Goal: Task Accomplishment & Management: Use online tool/utility

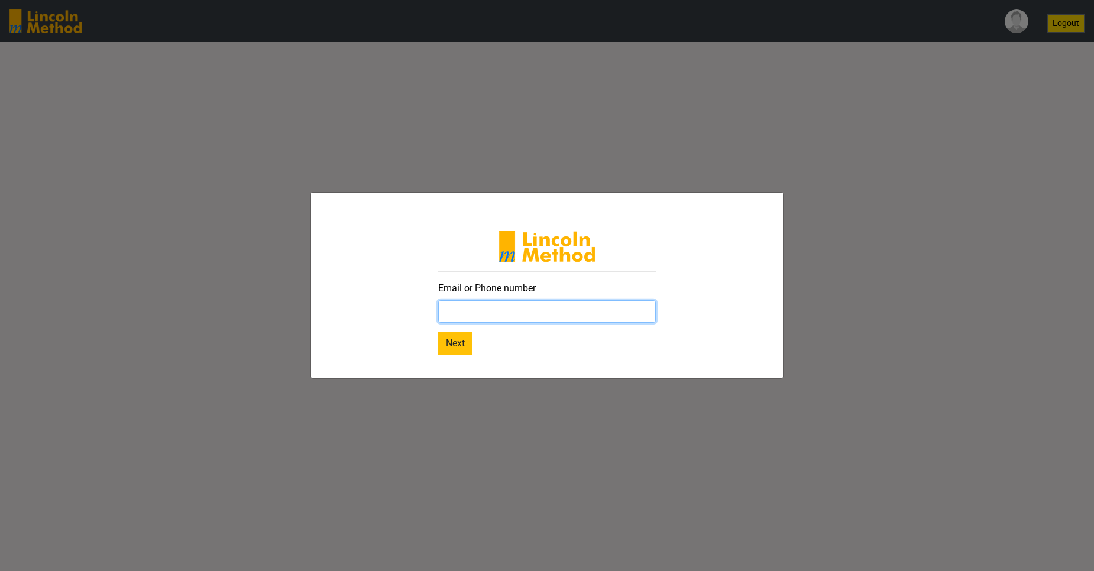
click at [579, 316] on input "text" at bounding box center [547, 311] width 218 height 22
paste input "[EMAIL_ADDRESS][DOMAIN_NAME]"
type input "[EMAIL_ADDRESS][DOMAIN_NAME]"
click at [461, 343] on button "Next" at bounding box center [455, 343] width 34 height 22
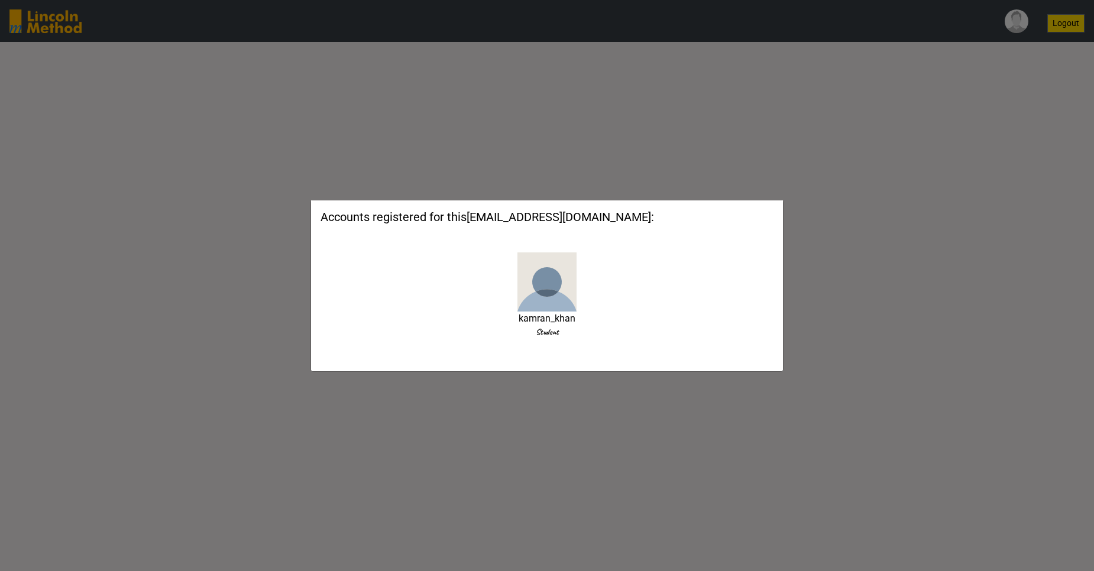
click at [532, 279] on img at bounding box center [546, 281] width 59 height 59
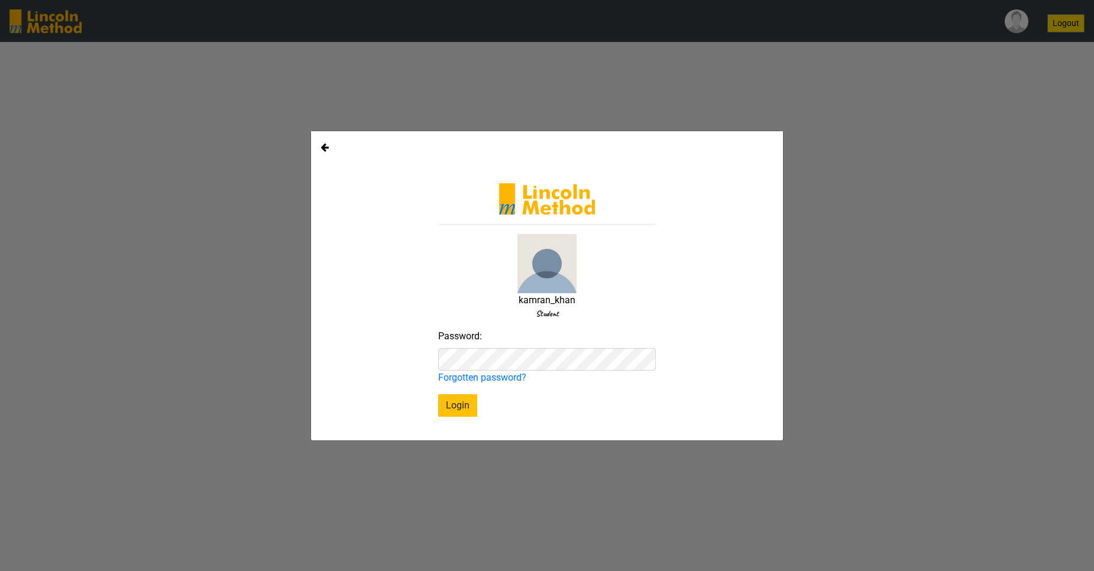
click at [457, 391] on div "kamran_khan Student Password: Forgotten password? Login" at bounding box center [547, 320] width 218 height 193
click at [462, 407] on button "Login" at bounding box center [457, 405] width 39 height 22
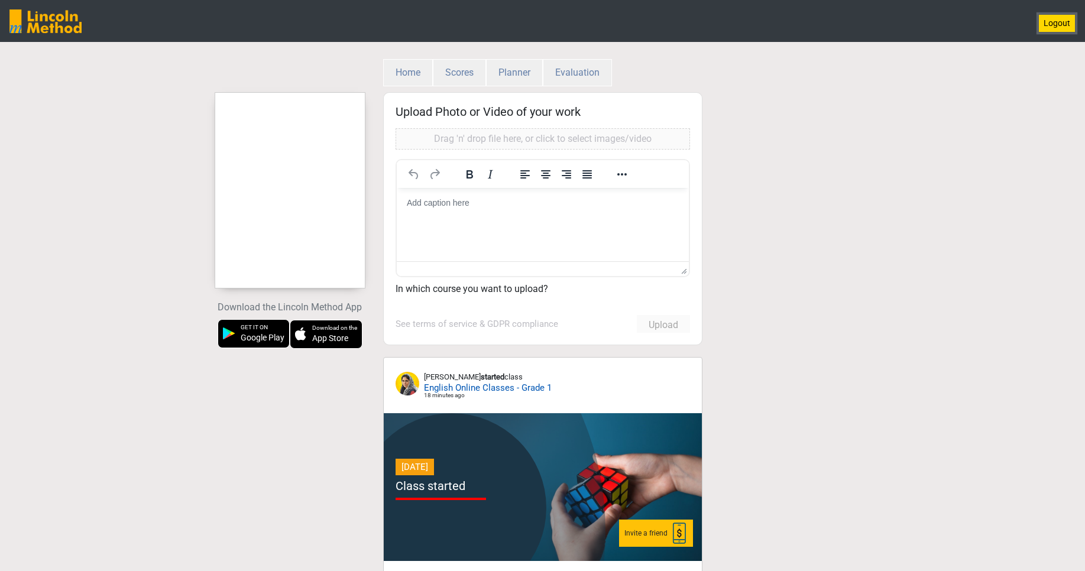
click at [1055, 22] on button "Logout" at bounding box center [1056, 23] width 37 height 18
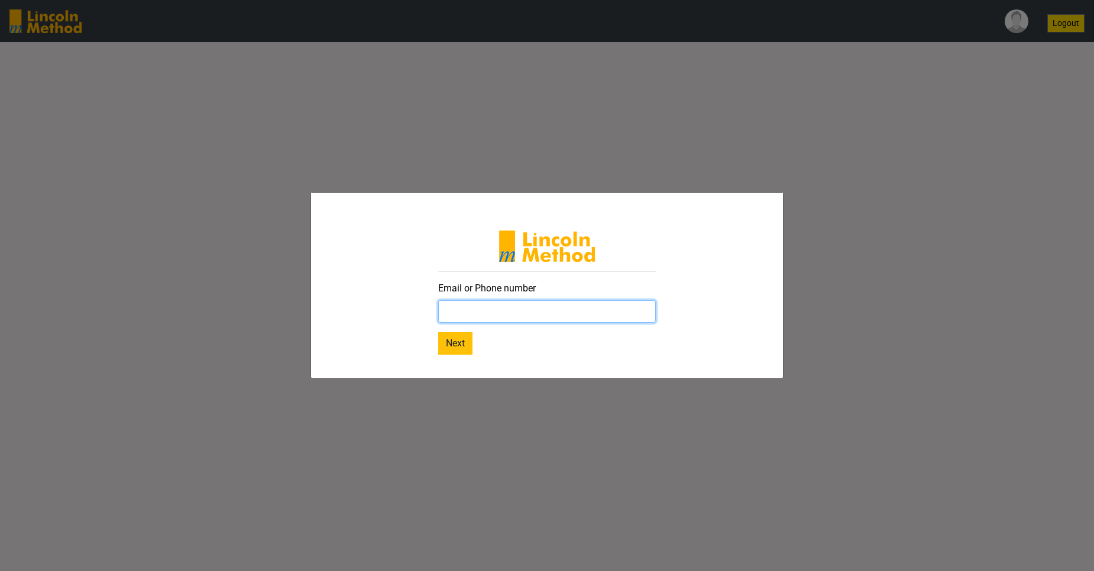
click at [515, 311] on input "text" at bounding box center [547, 311] width 218 height 22
type input "kamrankhan@yopmail.com"
click at [438, 332] on button "Next" at bounding box center [455, 343] width 34 height 22
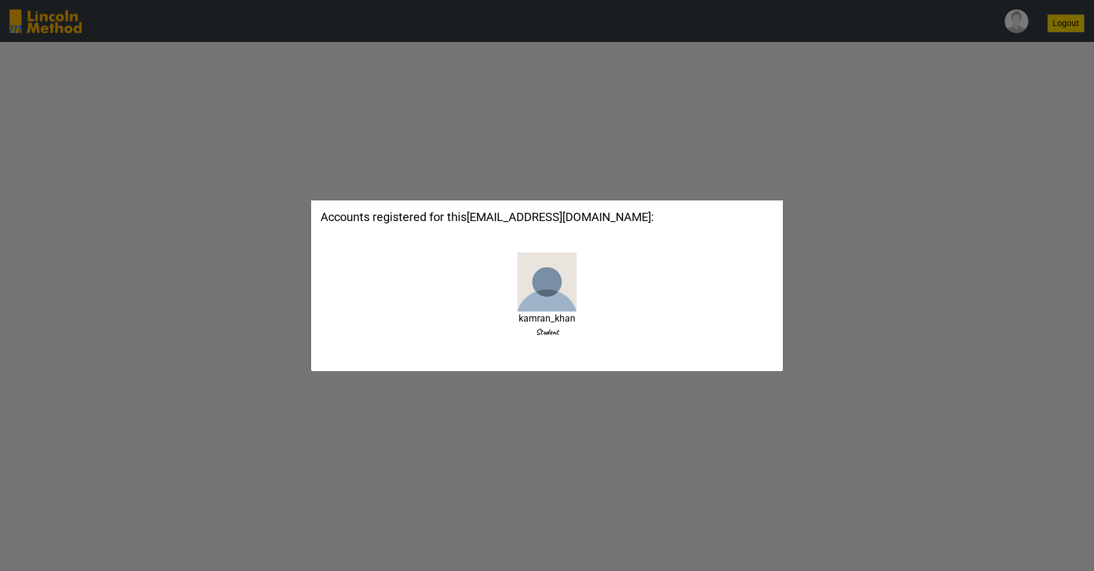
click at [543, 315] on label "kamran_khan" at bounding box center [546, 319] width 57 height 14
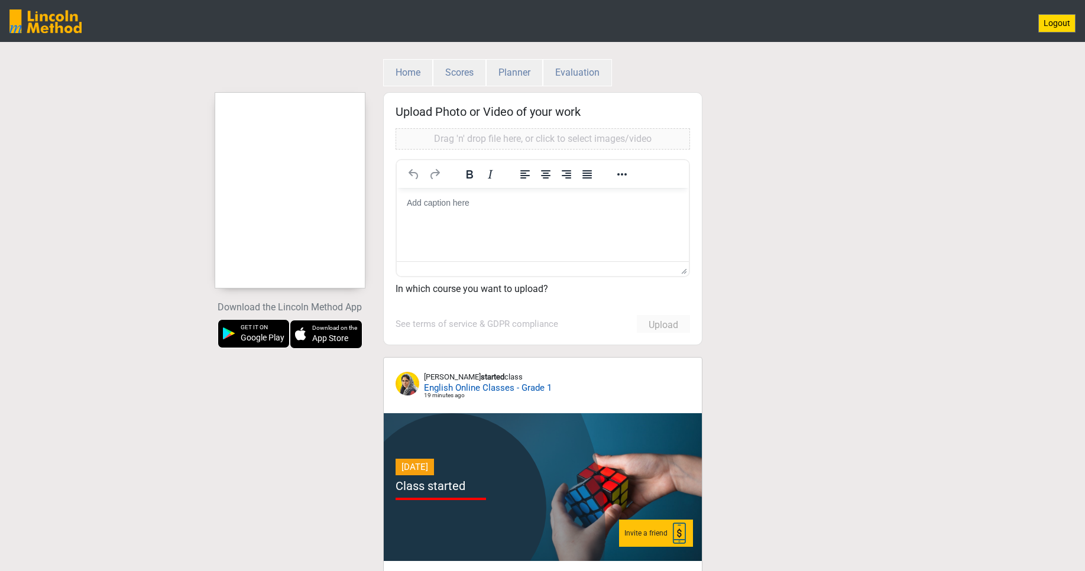
click at [273, 166] on div at bounding box center [290, 190] width 150 height 177
click at [501, 387] on span "English Online Classes - Grade 1" at bounding box center [488, 388] width 128 height 14
click at [286, 182] on div at bounding box center [290, 190] width 150 height 177
click at [440, 25] on button "Logout" at bounding box center [1056, 23] width 37 height 18
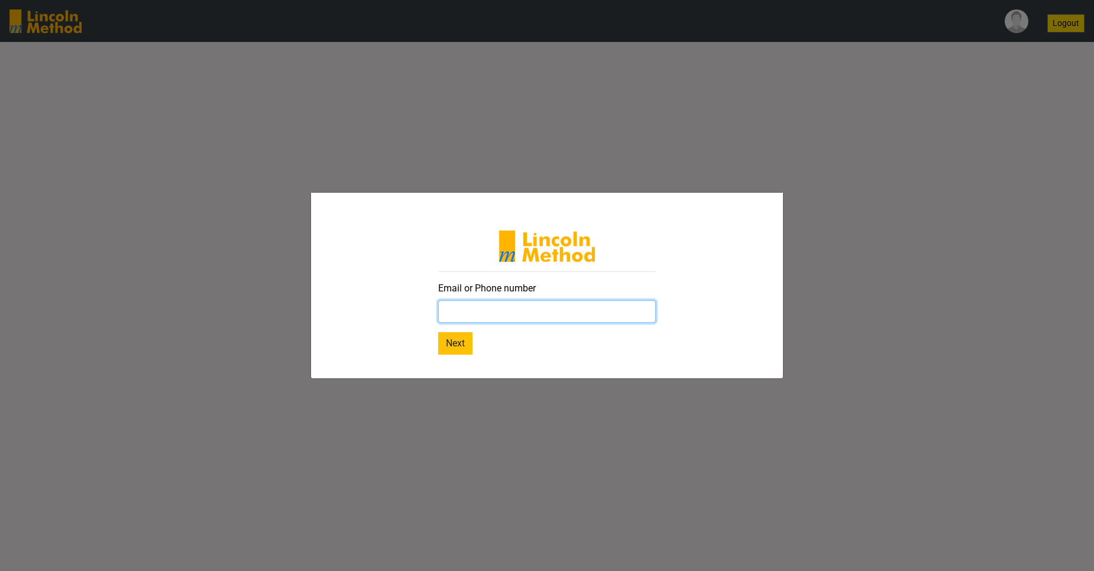
click at [440, 317] on input "text" at bounding box center [547, 311] width 218 height 22
type input "iqureshi.saleem@gmail.com"
click at [440, 339] on button "Next" at bounding box center [455, 343] width 34 height 22
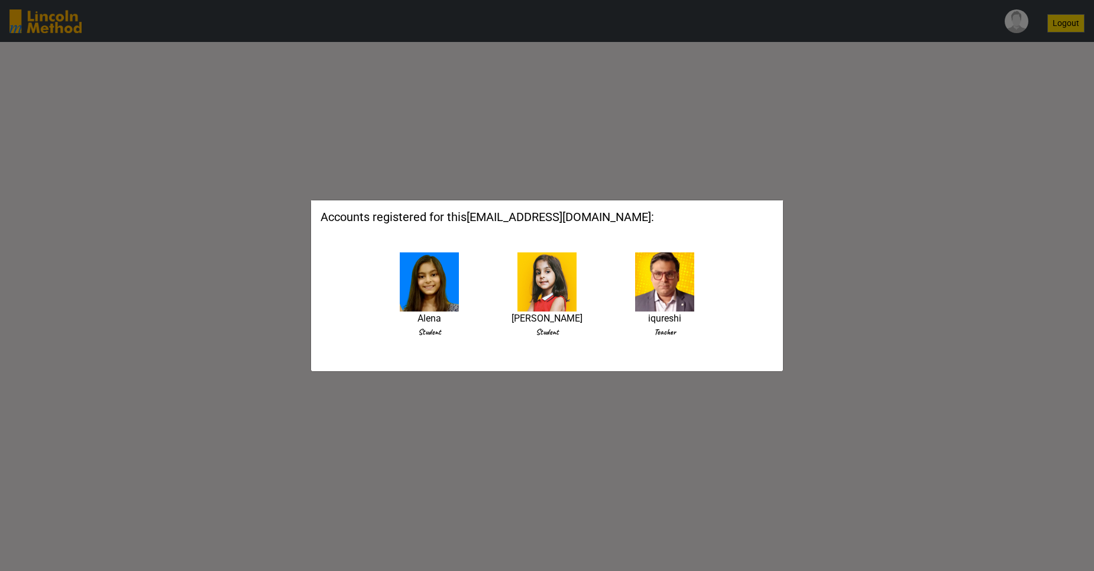
click at [440, 290] on img at bounding box center [546, 281] width 59 height 59
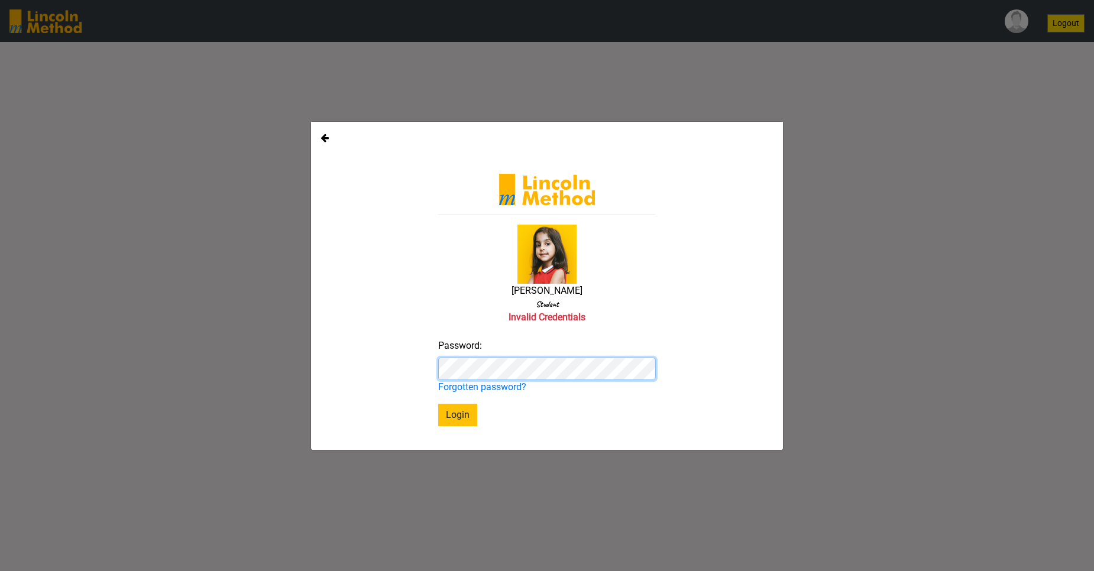
click at [387, 371] on div "Sophie Saleem Student Invalid Credentials Password: Forgotten password? Login" at bounding box center [547, 278] width 471 height 295
click at [440, 419] on button "Login" at bounding box center [457, 415] width 39 height 22
click at [322, 137] on icon at bounding box center [324, 137] width 8 height 9
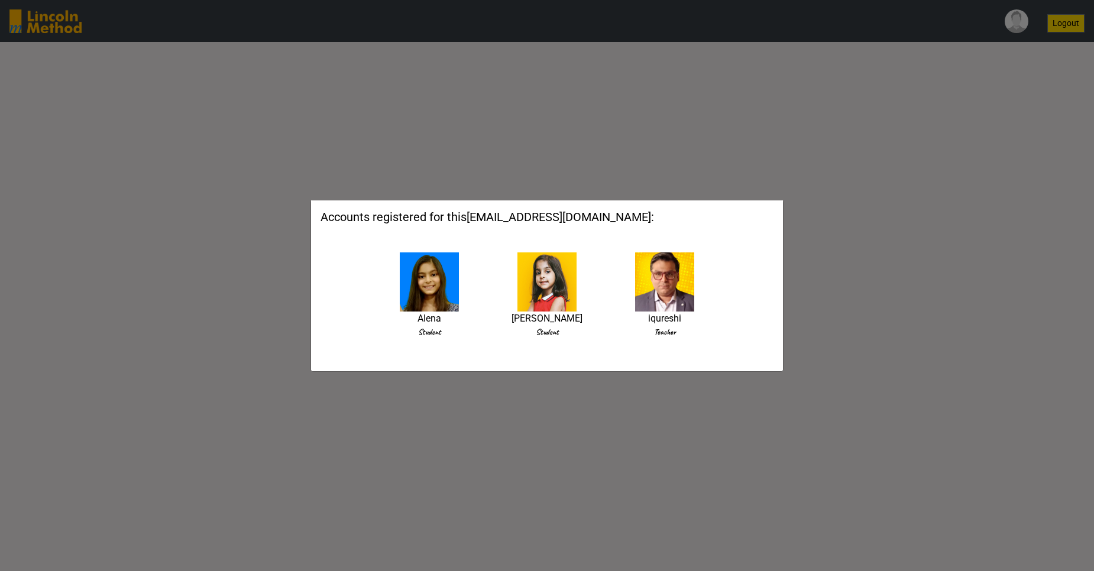
click at [440, 275] on img at bounding box center [429, 281] width 59 height 59
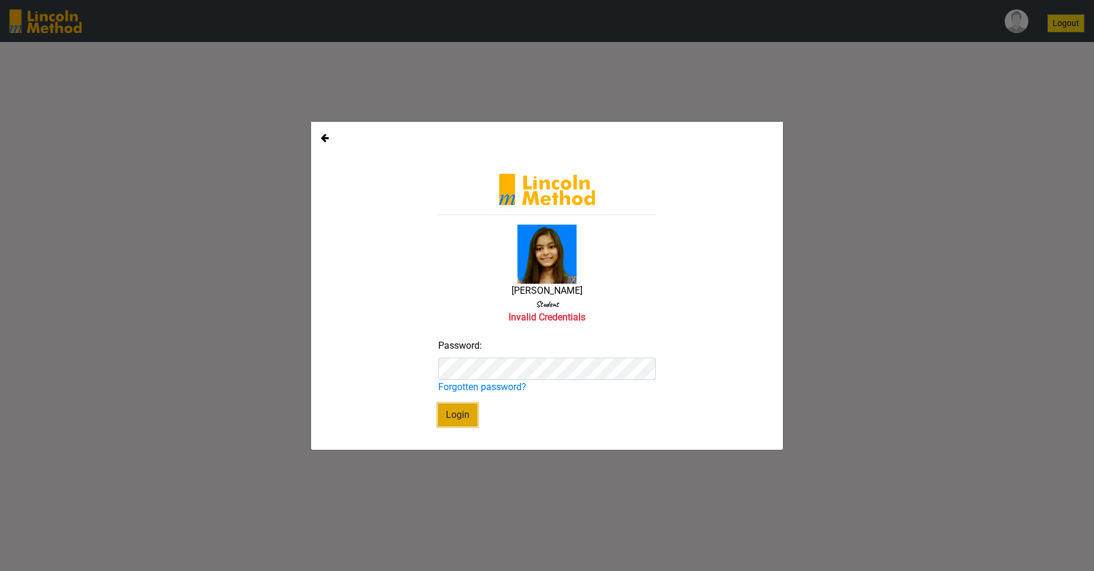
click at [440, 419] on button "Login" at bounding box center [457, 415] width 39 height 22
click at [348, 362] on div "Alena Saleem Student Invalid Credentials Password: Forgotten password? Login" at bounding box center [547, 278] width 471 height 295
click at [440, 275] on div "Alena Saleem Student Invalid Credentials" at bounding box center [547, 277] width 218 height 105
click at [440, 192] on div "Alena Saleem Student Invalid Credentials Password: Forgotten password? Login" at bounding box center [547, 285] width 1094 height 571
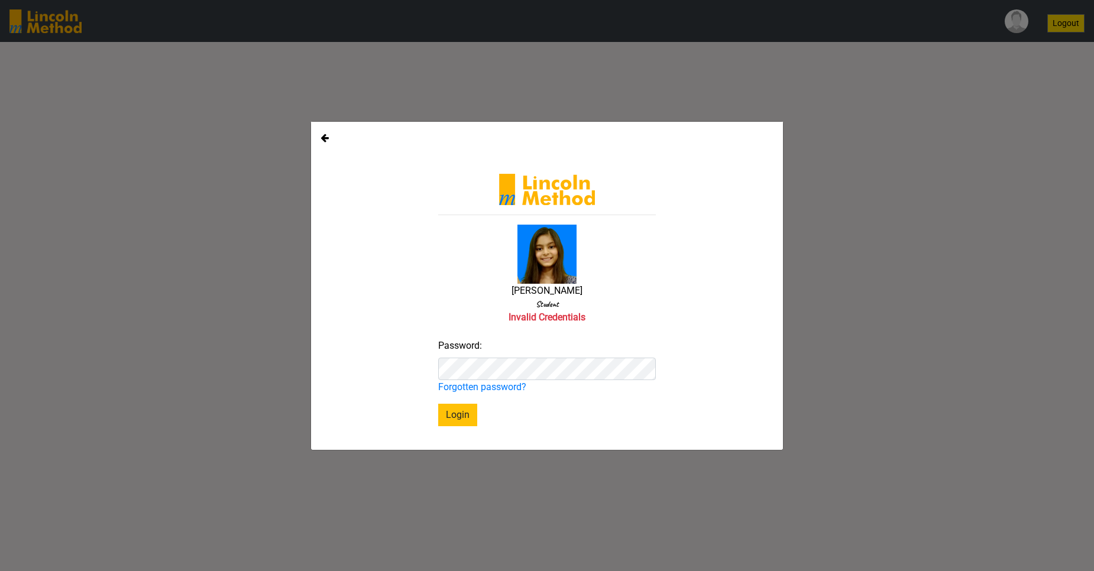
click at [322, 137] on icon at bounding box center [324, 137] width 8 height 9
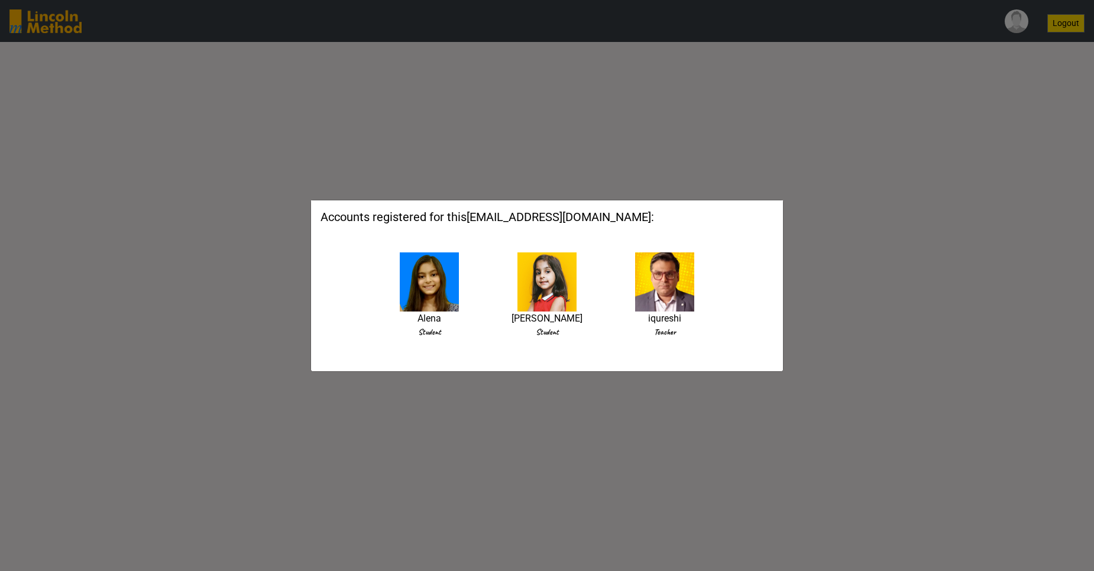
click at [440, 127] on div "Accounts registered for this iqureshi.saleem@gmail.com : Alena Student Sophie S…" at bounding box center [547, 285] width 1094 height 571
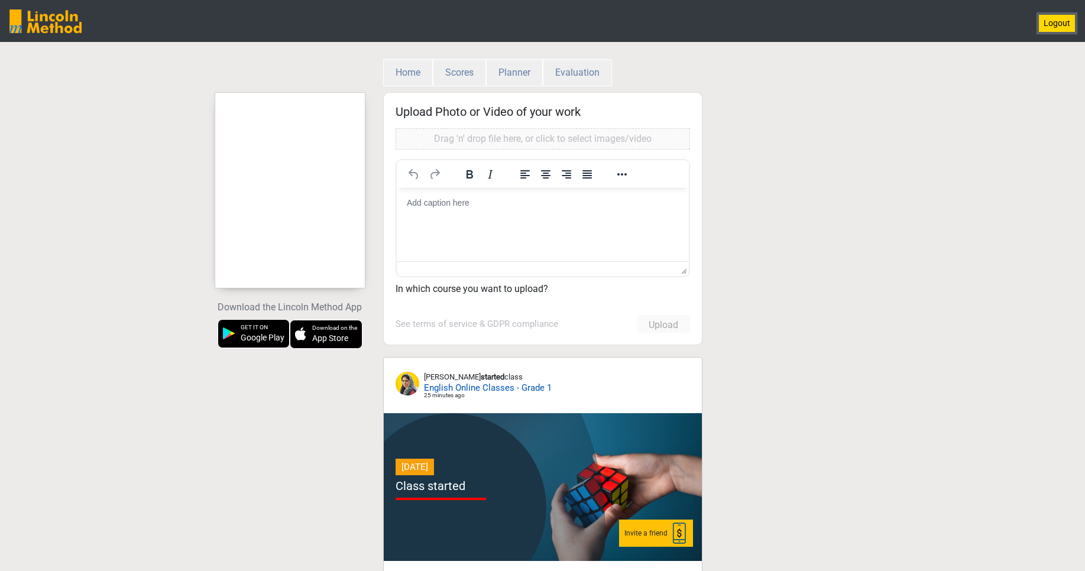
click at [440, 28] on button "Logout" at bounding box center [1056, 23] width 37 height 18
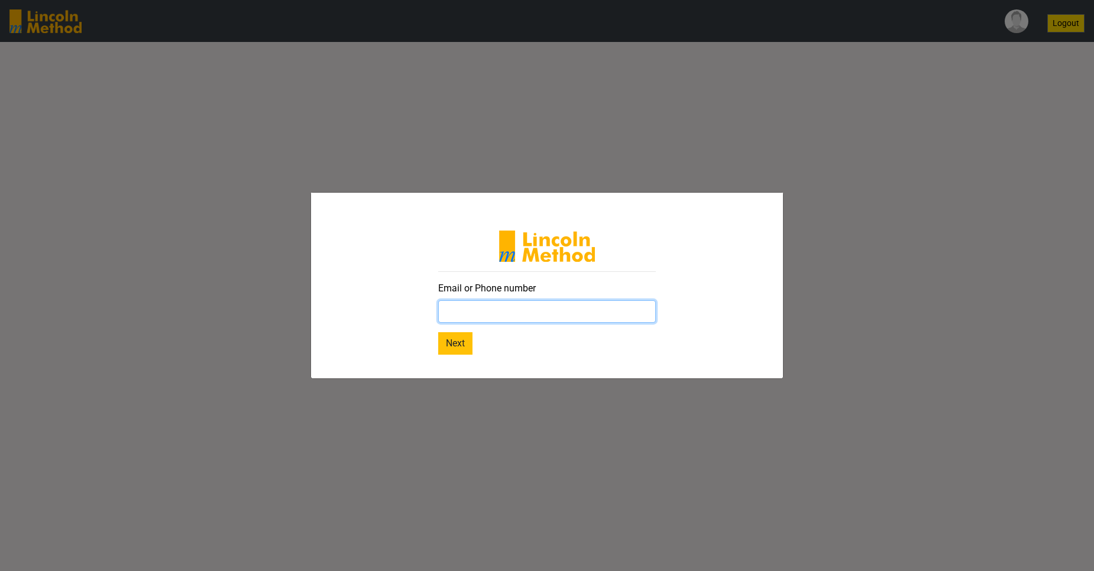
click at [440, 319] on input "text" at bounding box center [547, 311] width 218 height 22
type input "afzal.testedt@gmail.com"
click at [440, 345] on button "Next" at bounding box center [455, 343] width 34 height 22
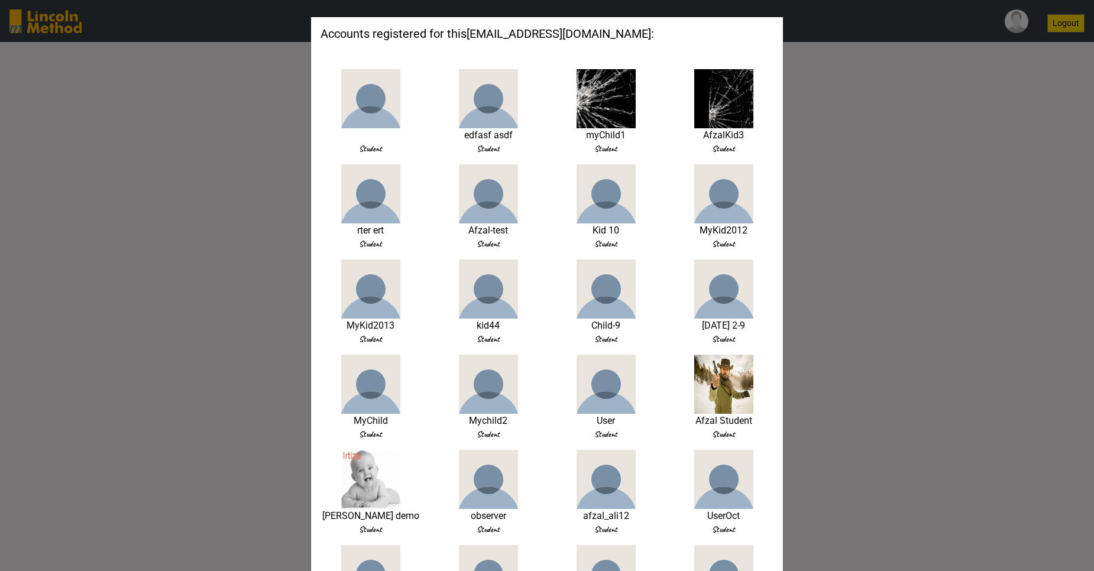
click at [440, 222] on div "Accounts registered for this afzal.testedt@gmail.com : Student edfasf asdf Stud…" at bounding box center [547, 285] width 1094 height 571
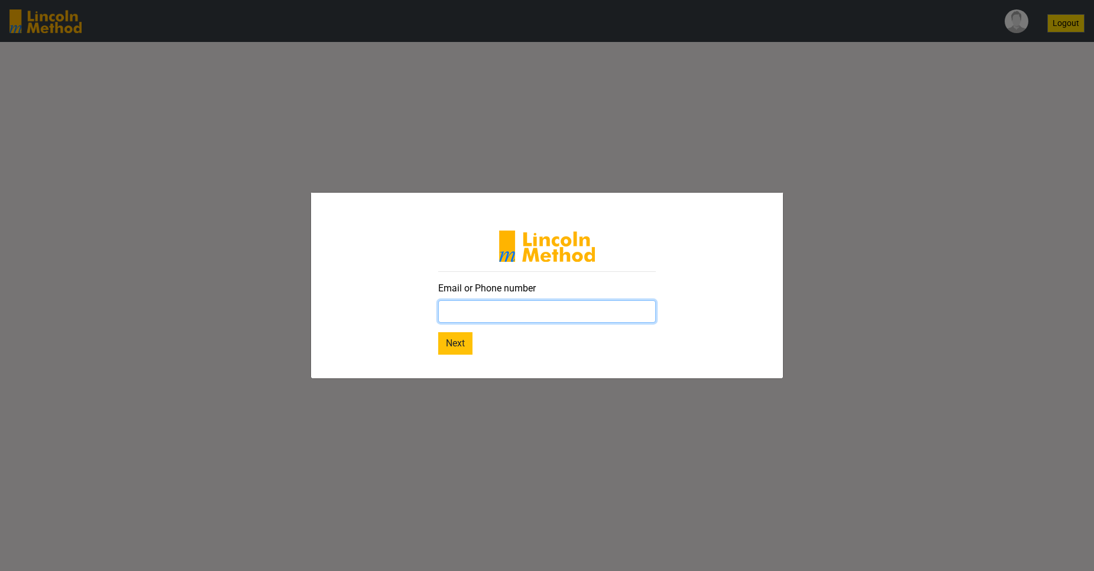
click at [557, 314] on input "text" at bounding box center [547, 311] width 218 height 22
click at [465, 348] on button "Next" at bounding box center [455, 343] width 34 height 22
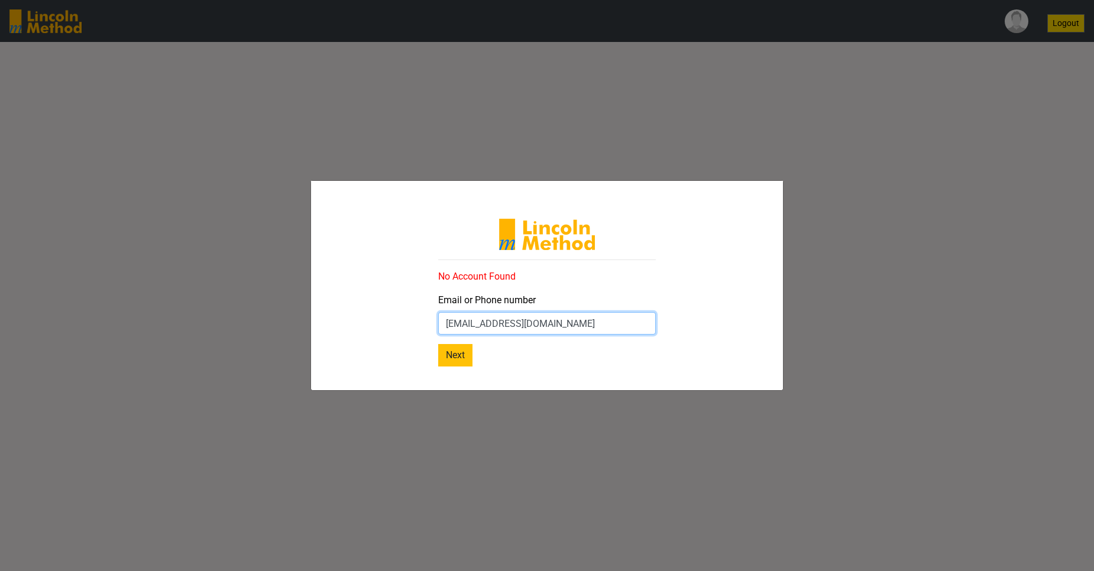
click at [502, 324] on input "[EMAIL_ADDRESS][DOMAIN_NAME]" at bounding box center [547, 323] width 218 height 22
type input "[EMAIL_ADDRESS][DOMAIN_NAME]"
click at [455, 359] on button "Next" at bounding box center [455, 355] width 34 height 22
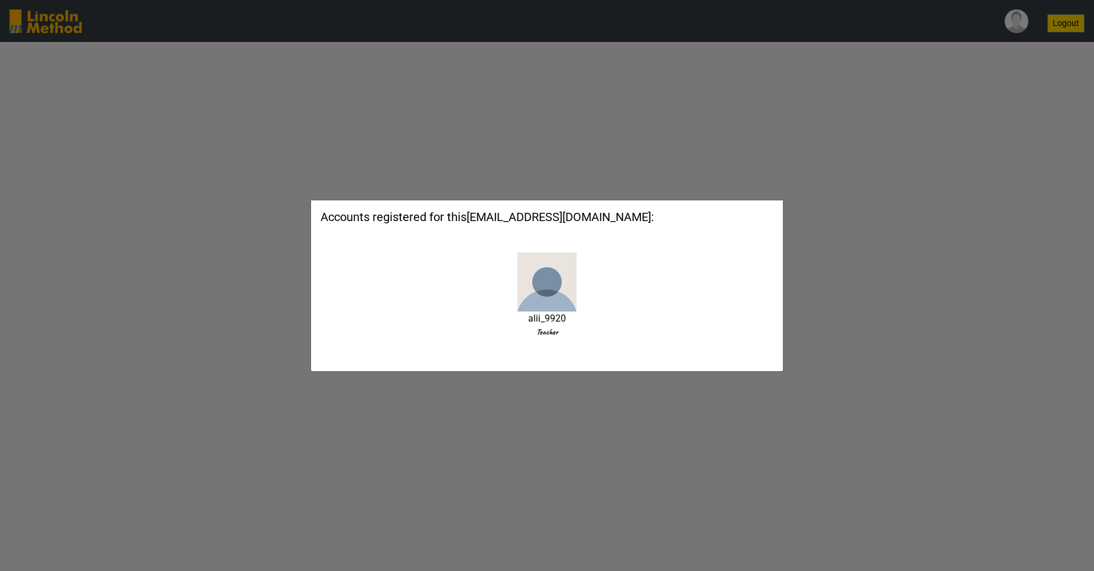
click at [625, 285] on div "Accounts registered for this [EMAIL_ADDRESS][DOMAIN_NAME] : alii_9920 Teacher" at bounding box center [547, 279] width 471 height 138
click at [734, 148] on div "Accounts registered for this [EMAIL_ADDRESS][DOMAIN_NAME] : alii_9920 Teacher" at bounding box center [547, 285] width 1094 height 571
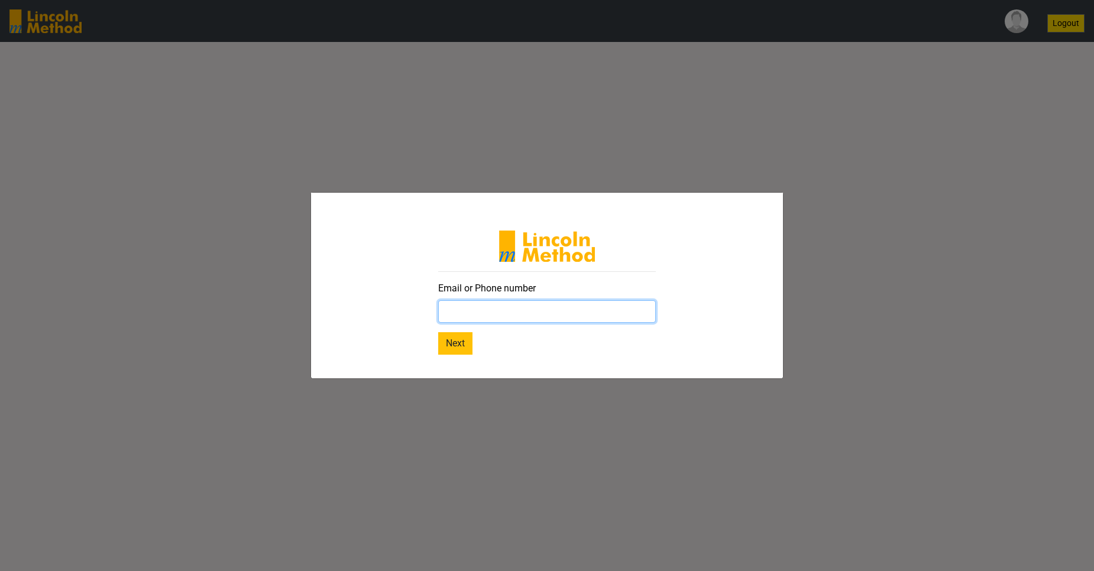
click at [535, 308] on input "text" at bounding box center [547, 311] width 218 height 22
click at [571, 315] on input "text" at bounding box center [547, 311] width 218 height 22
click at [824, 128] on div "Email or Phone number Next" at bounding box center [547, 285] width 1094 height 571
click at [572, 306] on input "text" at bounding box center [547, 311] width 218 height 22
paste input "kamrankhan@yopmail.com"
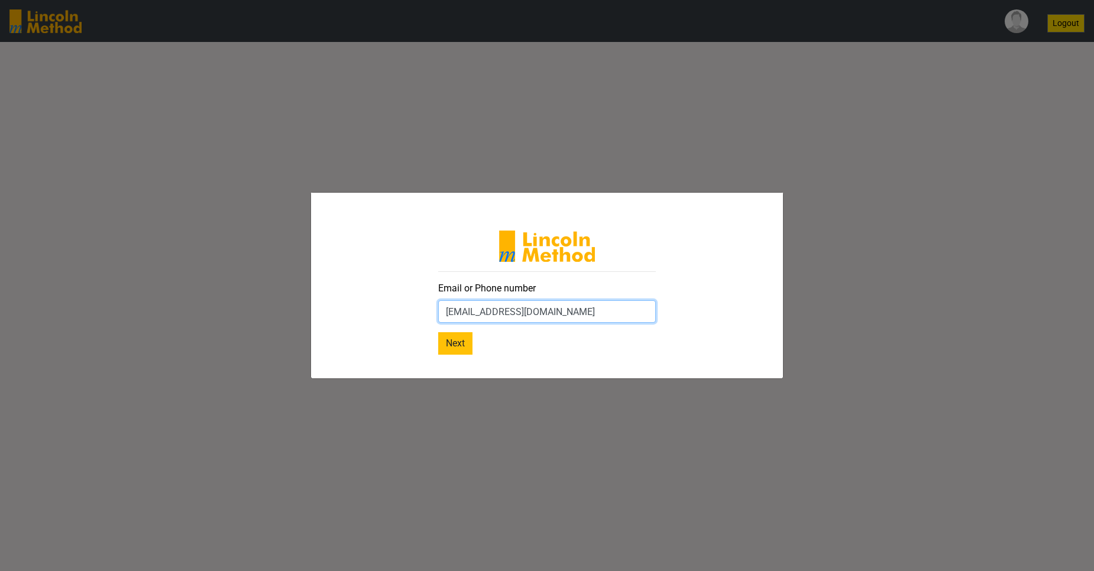
type input "kamrankhan@yopmail.com"
click at [454, 348] on button "Next" at bounding box center [455, 343] width 34 height 22
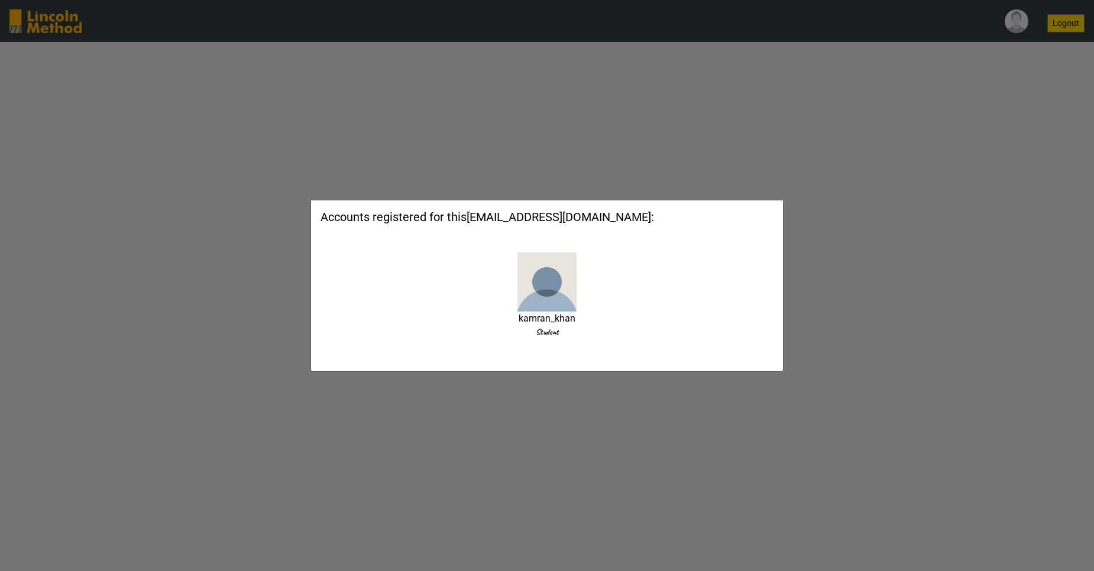
click at [560, 302] on img at bounding box center [546, 281] width 59 height 59
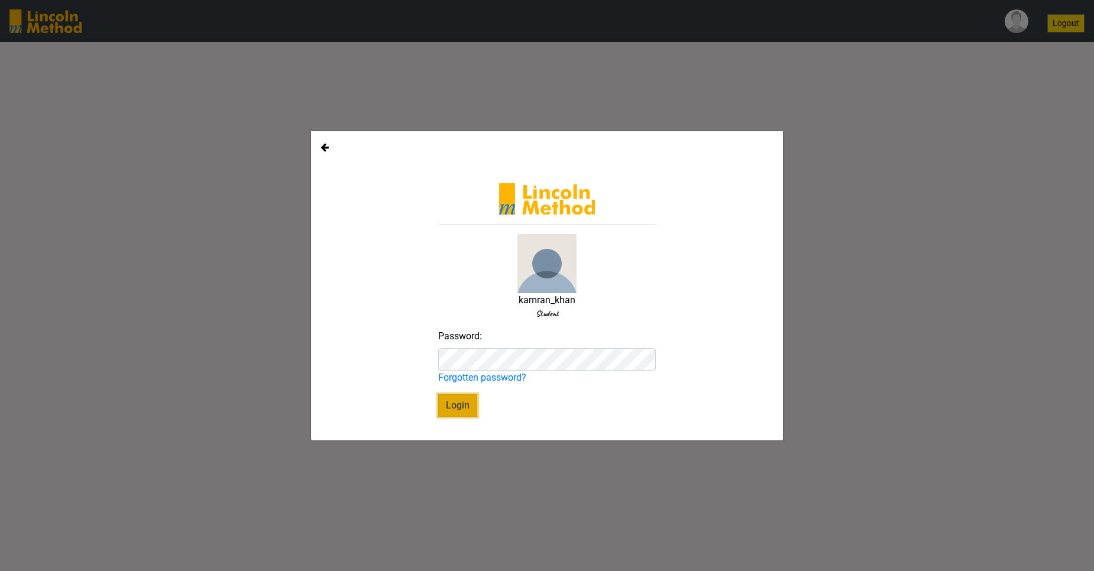
click at [453, 401] on button "Login" at bounding box center [457, 405] width 39 height 22
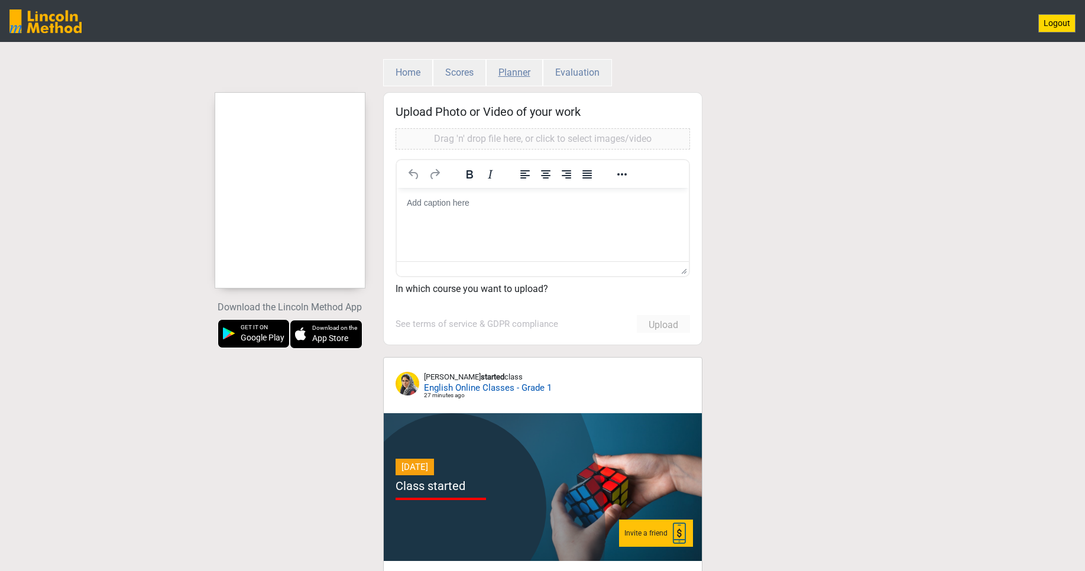
click at [510, 77] on button "Planner" at bounding box center [514, 72] width 57 height 27
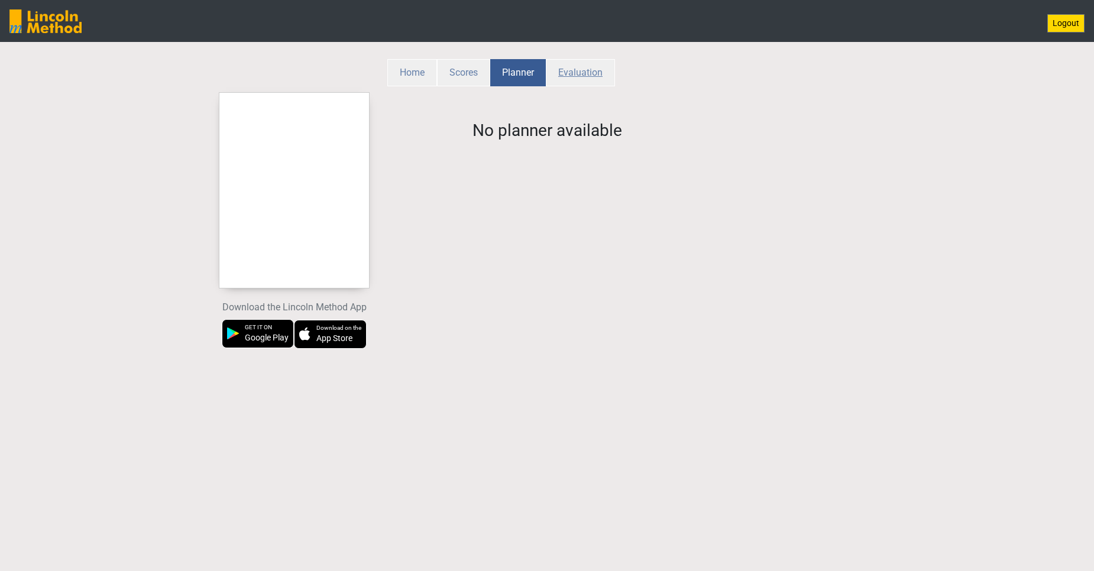
click at [574, 73] on button "Evaluation" at bounding box center [580, 72] width 69 height 27
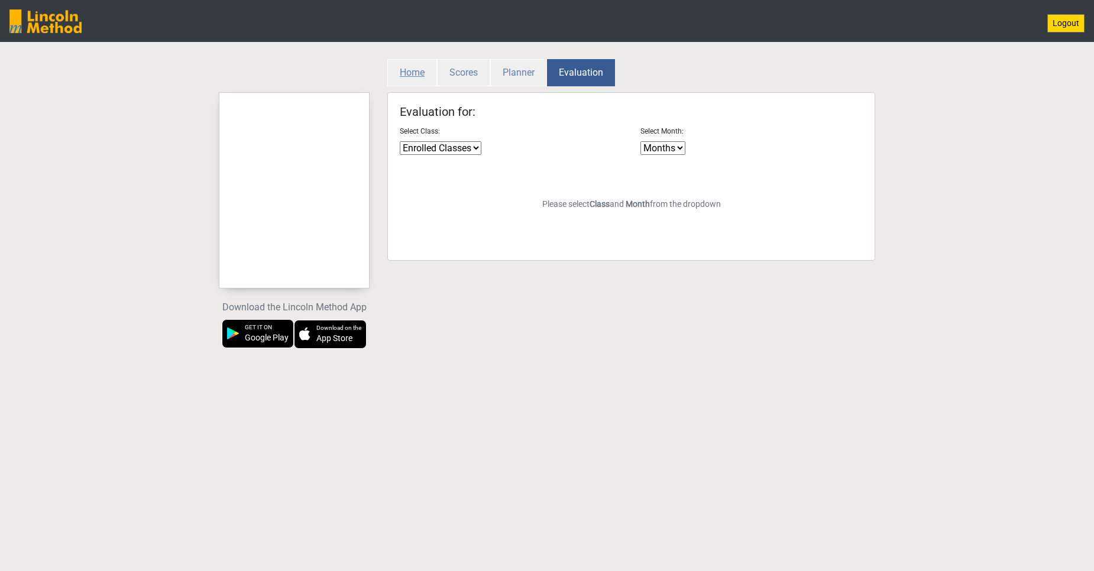
click at [419, 74] on button "Home" at bounding box center [412, 72] width 50 height 27
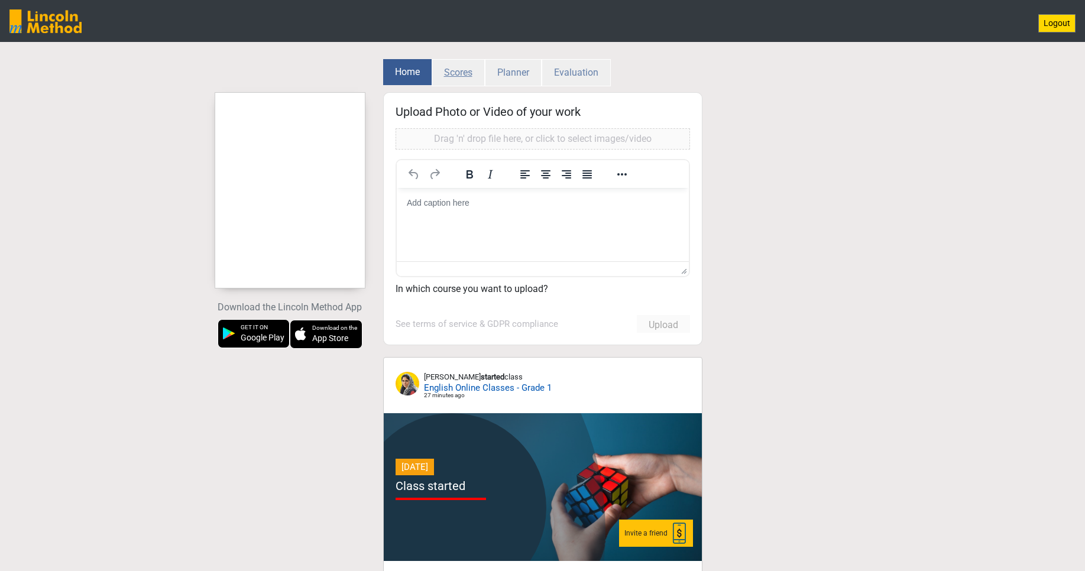
click at [460, 73] on button "Scores" at bounding box center [458, 72] width 53 height 27
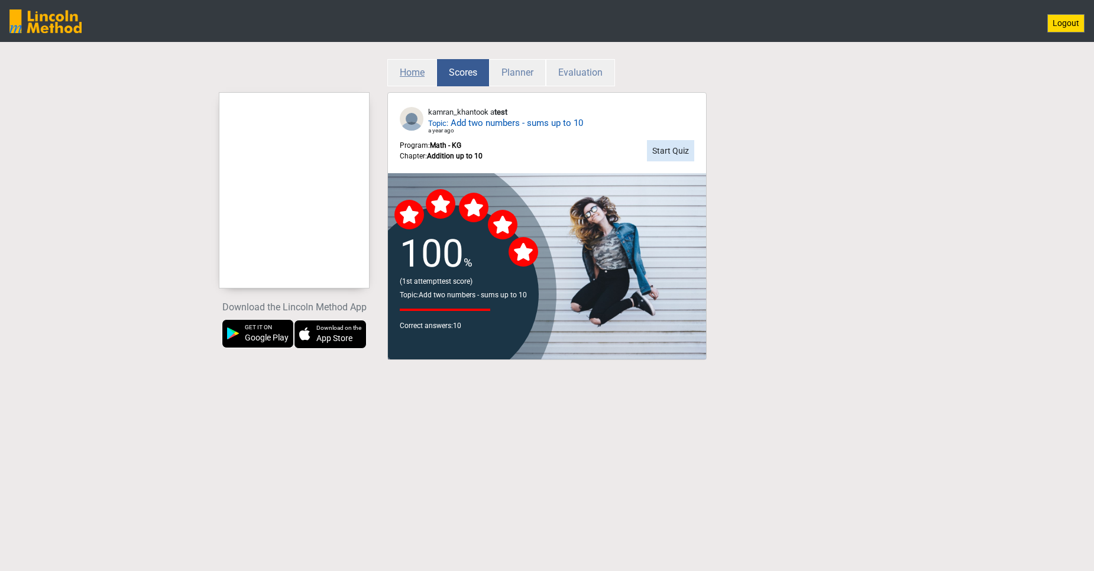
click at [423, 76] on button "Home" at bounding box center [412, 72] width 50 height 27
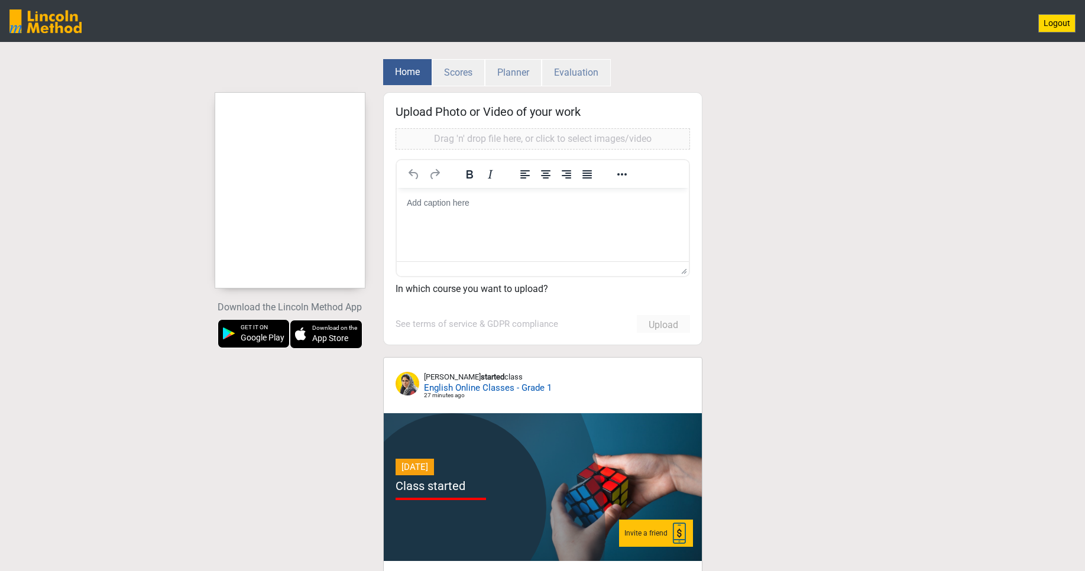
click at [283, 177] on div at bounding box center [290, 190] width 150 height 177
click at [1063, 28] on button "Logout" at bounding box center [1056, 23] width 37 height 18
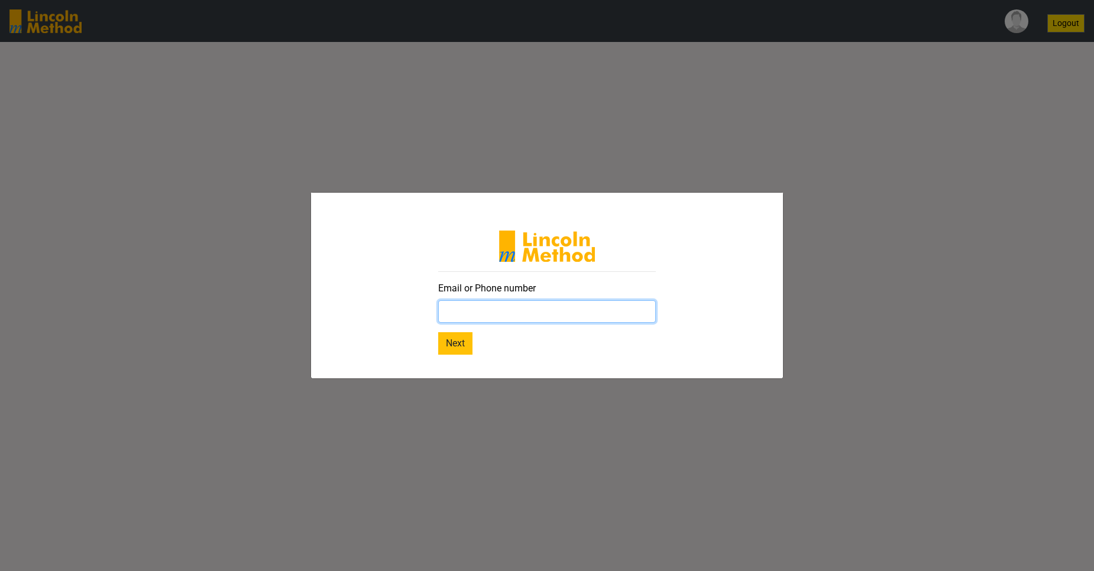
click at [547, 313] on input "text" at bounding box center [547, 311] width 218 height 22
paste input "mahnoorb.lincolnmethod@gmail.com"
type input "mahnoorb.lincolnmethod@gmail.com"
click at [457, 342] on button "Next" at bounding box center [455, 343] width 34 height 22
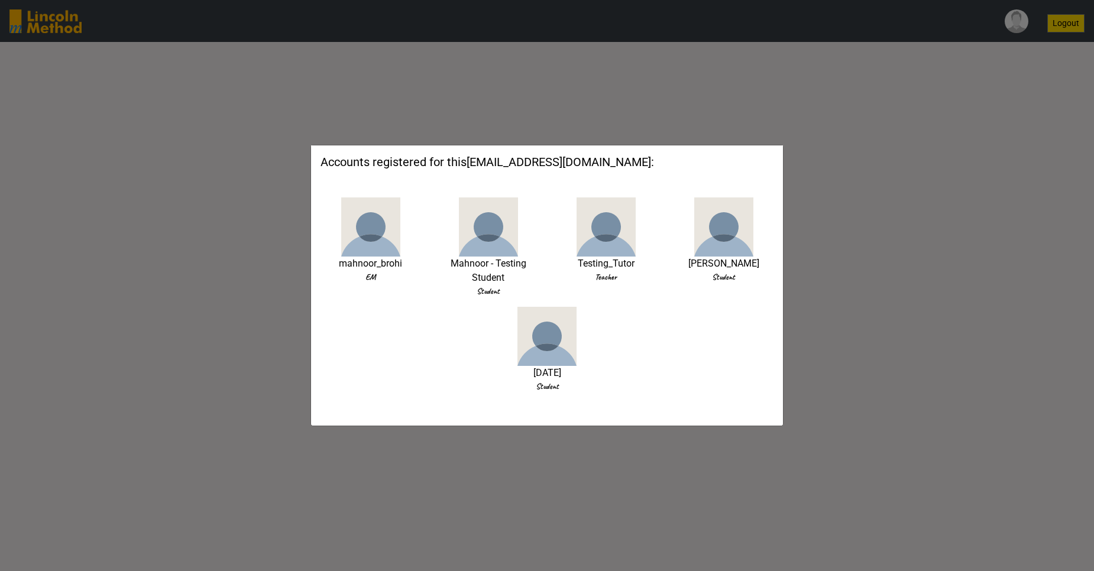
click at [495, 238] on img at bounding box center [488, 226] width 59 height 59
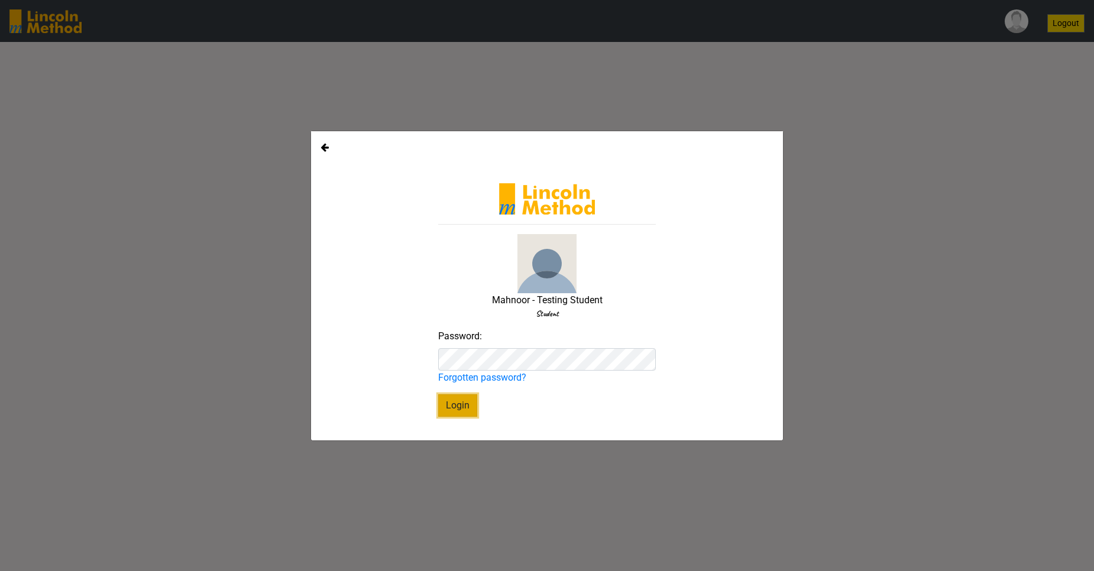
click at [453, 411] on button "Login" at bounding box center [457, 405] width 39 height 22
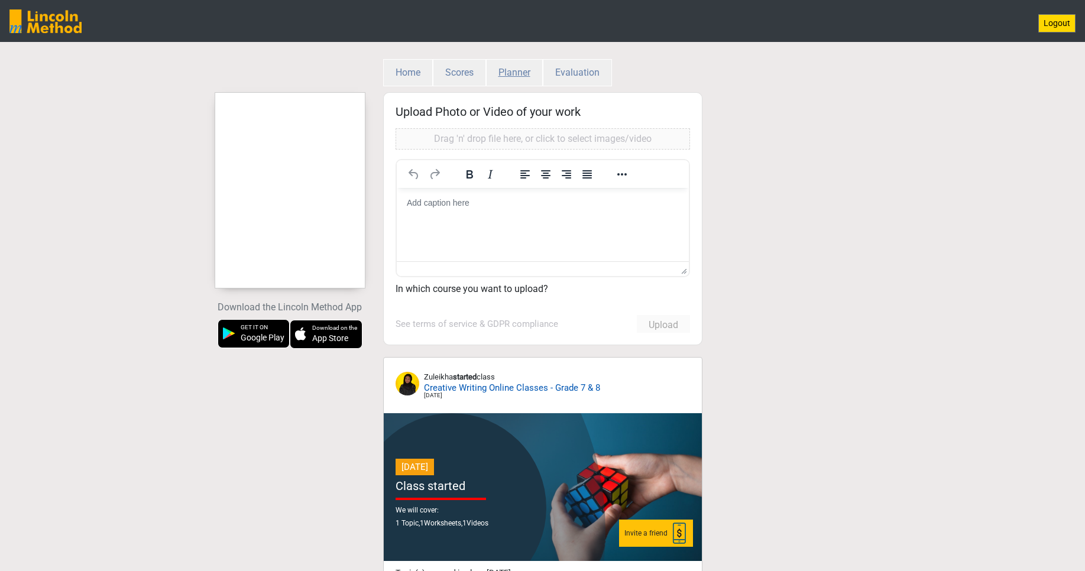
click at [513, 82] on button "Planner" at bounding box center [514, 72] width 57 height 27
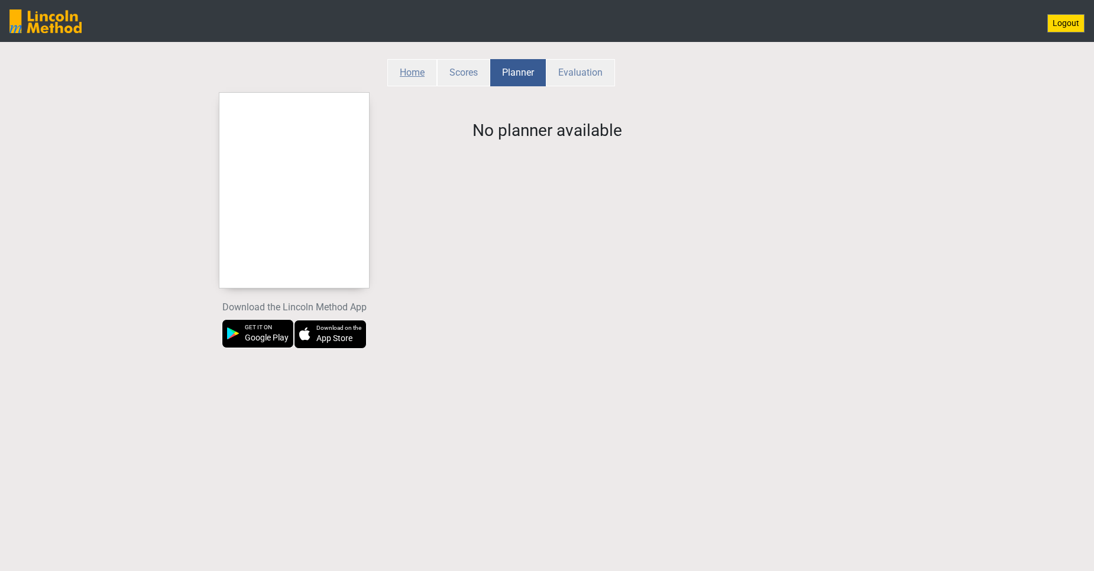
click at [397, 77] on button "Home" at bounding box center [412, 72] width 50 height 27
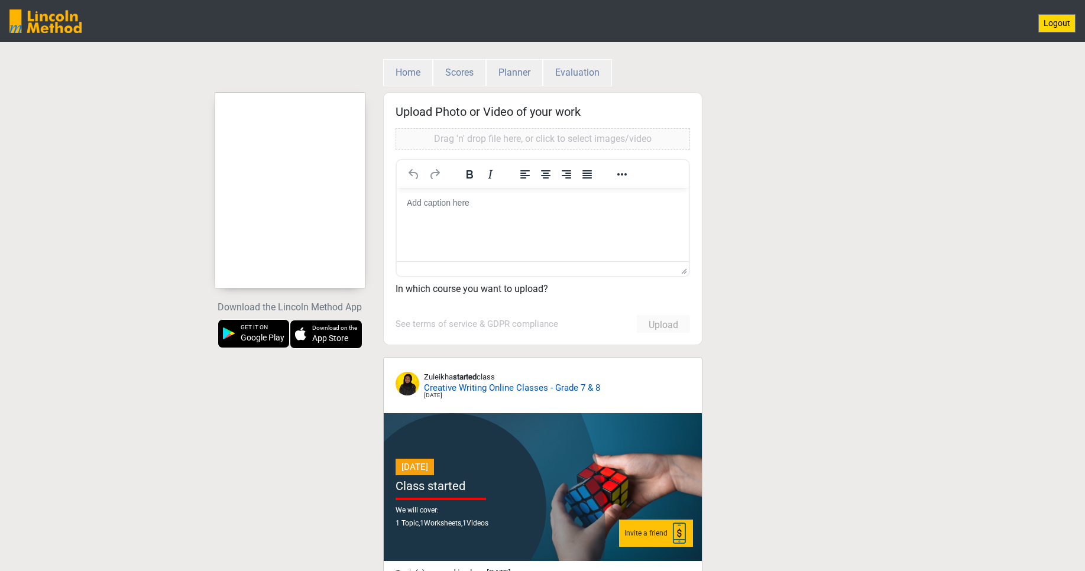
click at [257, 153] on div at bounding box center [290, 190] width 150 height 177
click at [419, 72] on button "Home" at bounding box center [408, 72] width 50 height 27
click at [526, 137] on p "Drag 'n' drop file here, or click to select images/video" at bounding box center [542, 139] width 287 height 14
click at [458, 218] on html at bounding box center [542, 202] width 292 height 31
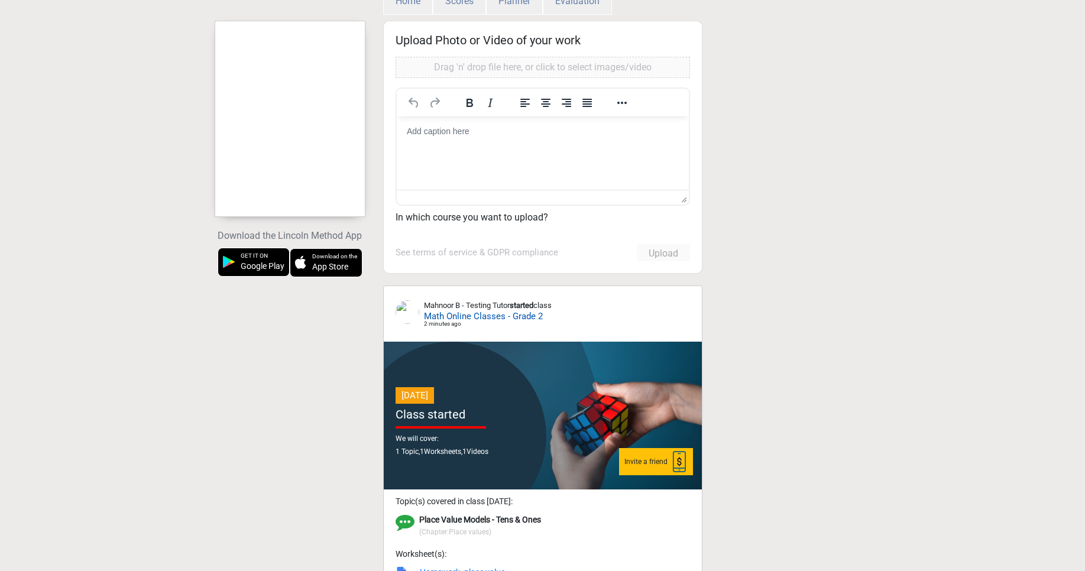
scroll to position [284, 0]
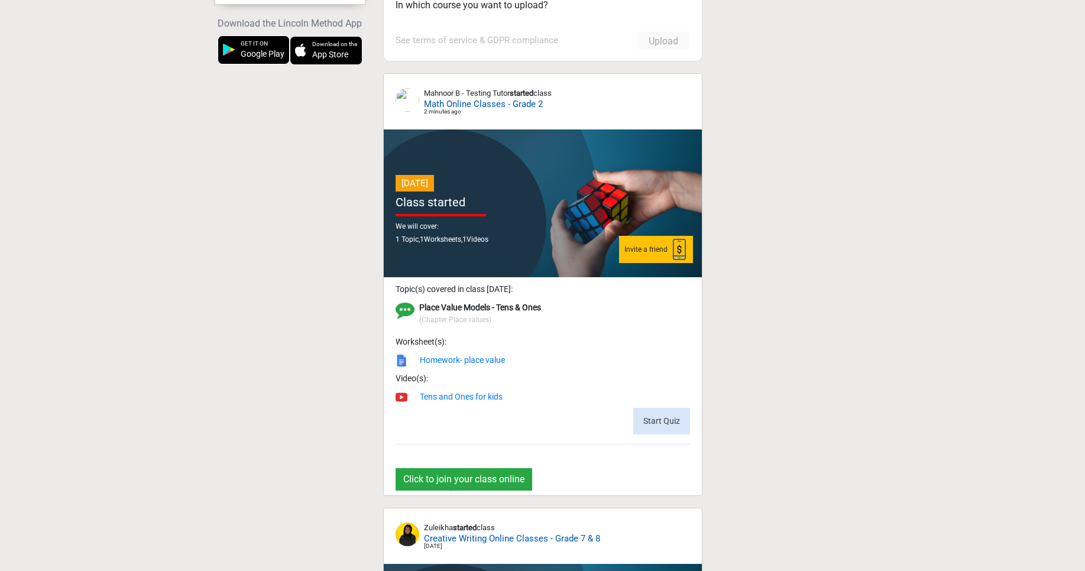
drag, startPoint x: 425, startPoint y: 113, endPoint x: 465, endPoint y: 111, distance: 39.7
click at [465, 111] on div "Mahnoor B - Testing Tutor started class Math Online Classes - Grade 2 2 minutes…" at bounding box center [488, 102] width 128 height 33
drag, startPoint x: 421, startPoint y: 308, endPoint x: 547, endPoint y: 309, distance: 126.5
click at [547, 309] on div "Place Value Models - Tens & Ones (Chapter: Place values )" at bounding box center [543, 317] width 294 height 34
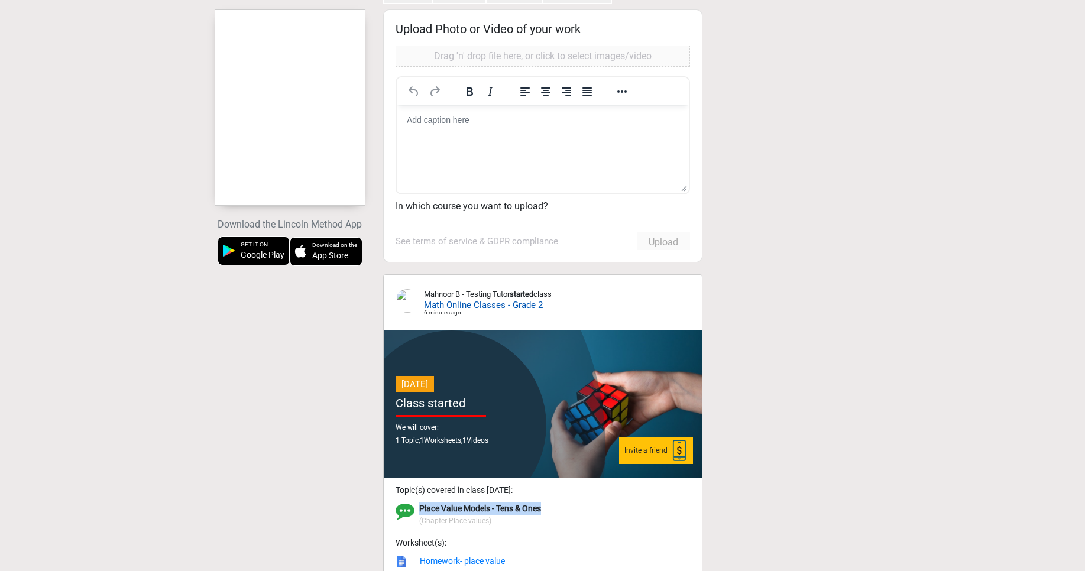
scroll to position [0, 0]
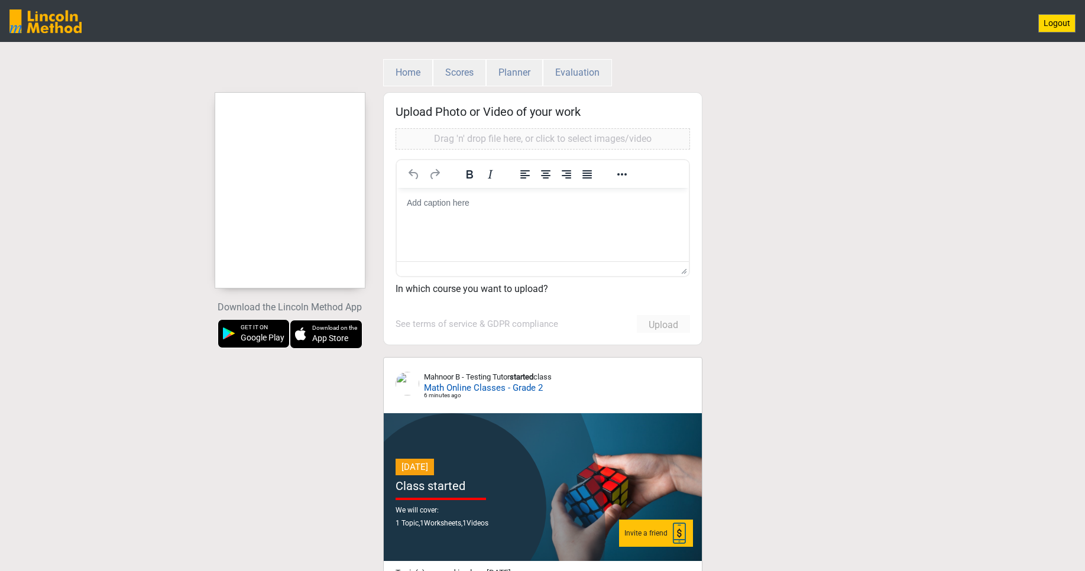
click at [516, 209] on html at bounding box center [542, 202] width 292 height 31
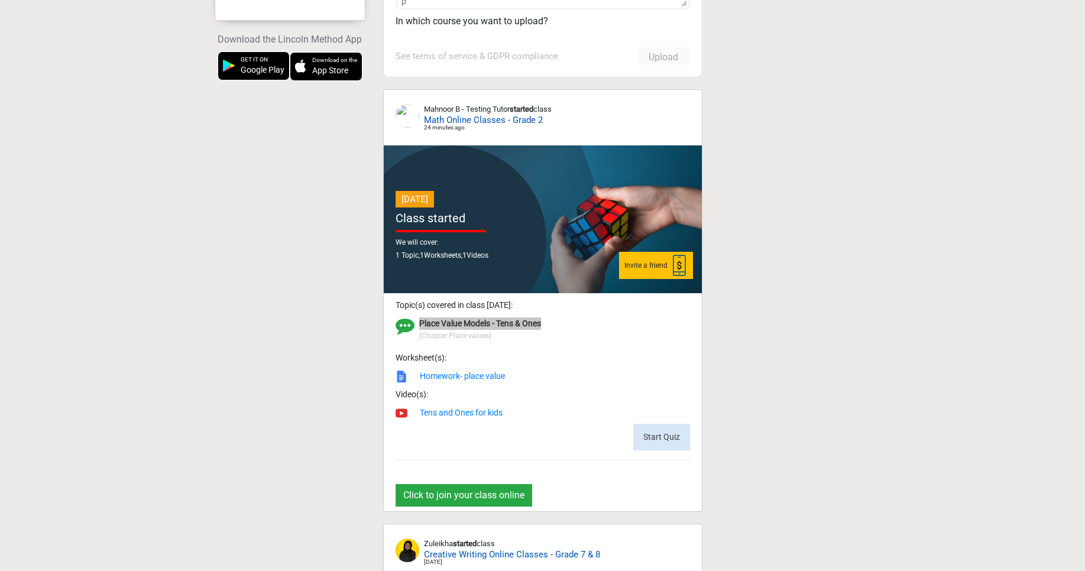
scroll to position [284, 0]
